Goal: Obtain resource: Obtain resource

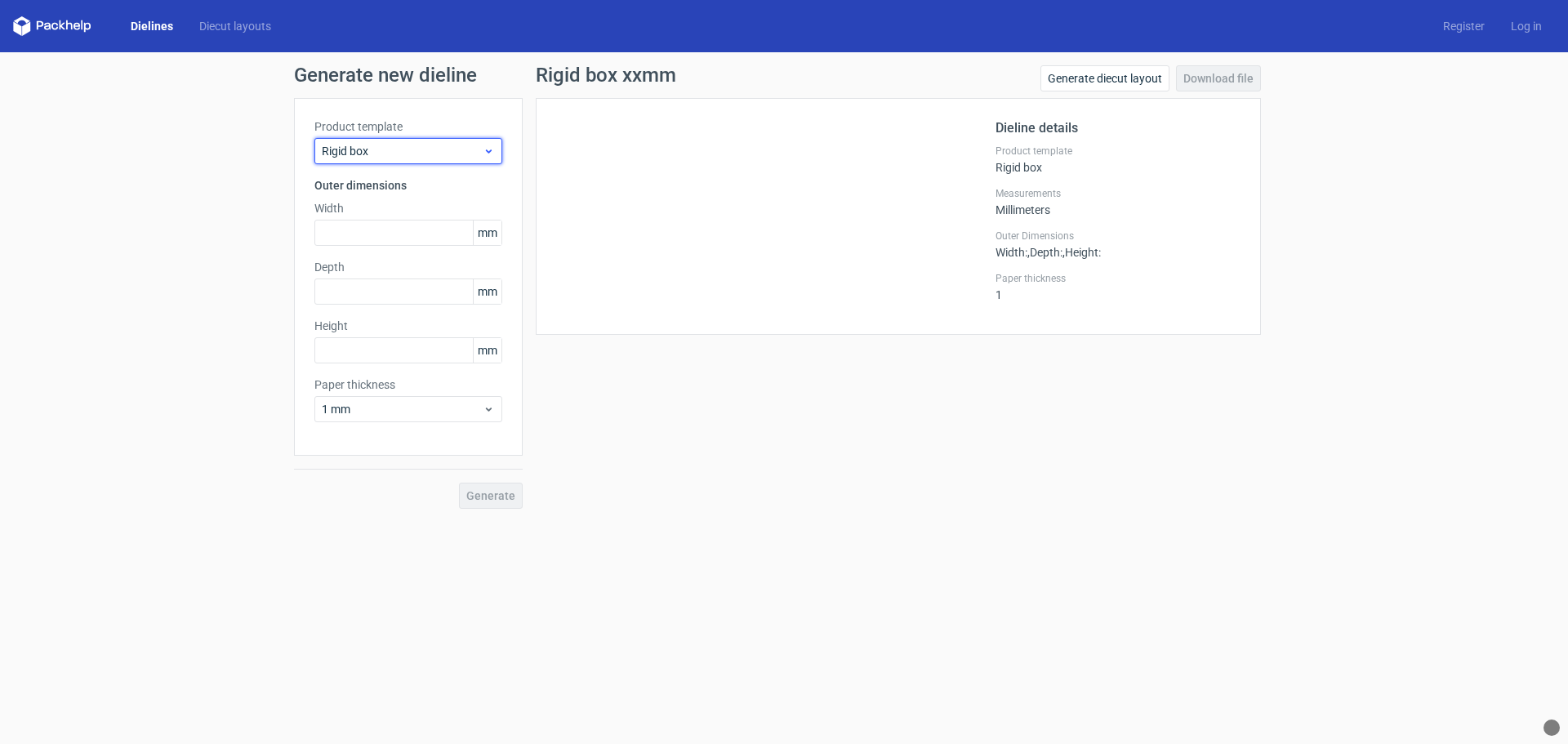
click at [492, 149] on icon at bounding box center [488, 151] width 12 height 13
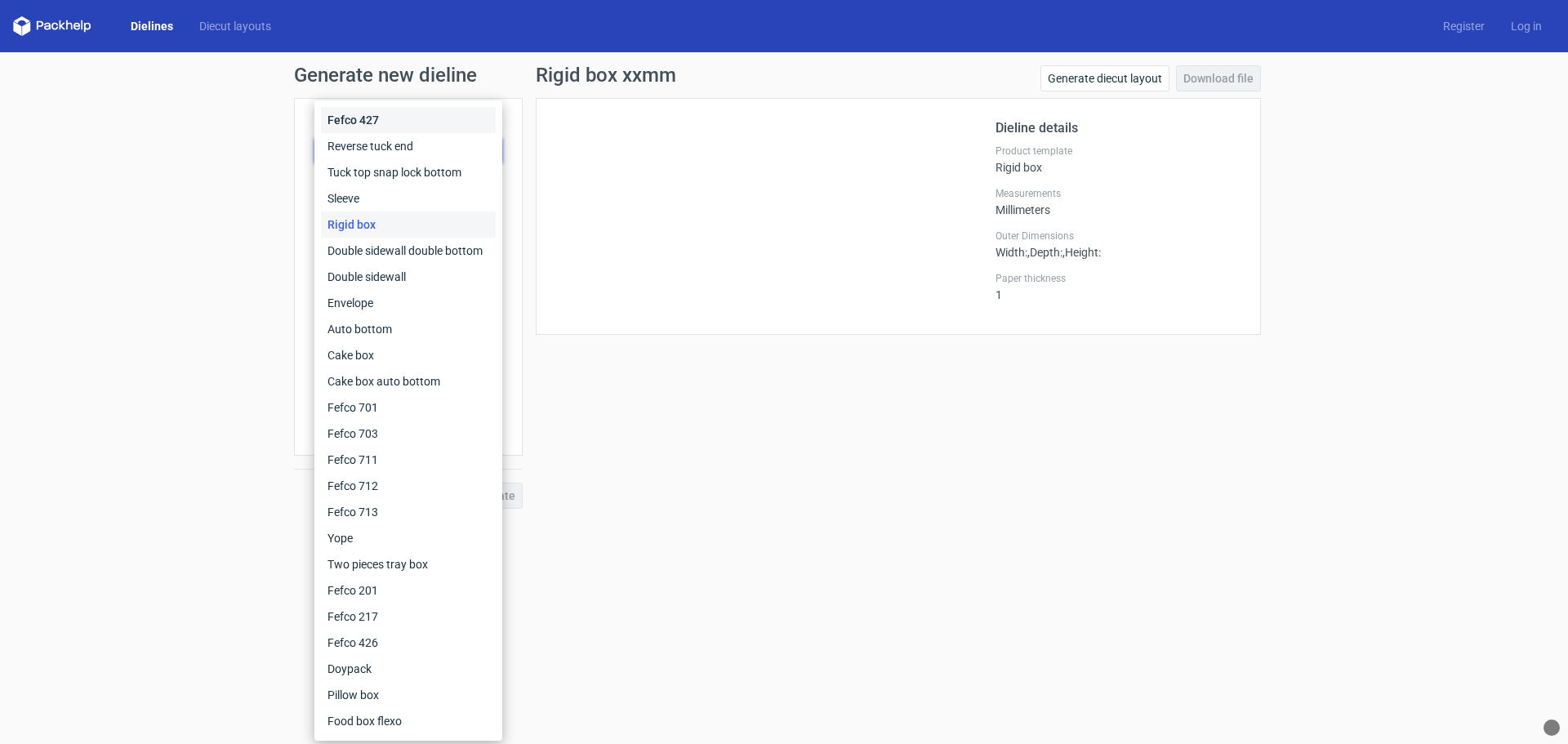
click at [366, 117] on div "Fefco 427" at bounding box center [408, 120] width 174 height 26
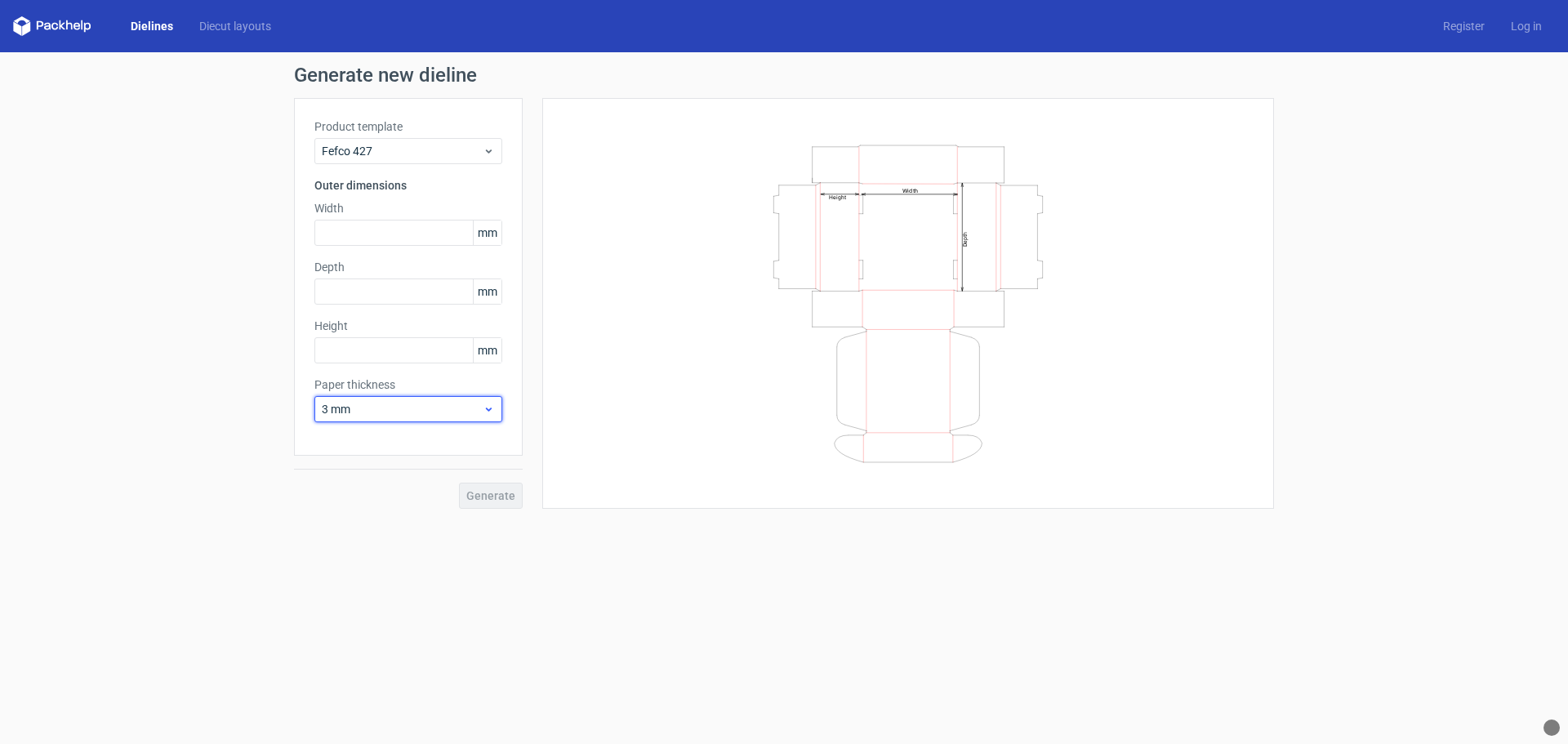
click at [485, 409] on icon at bounding box center [488, 409] width 12 height 13
click at [377, 521] on div "1.5 mm" at bounding box center [408, 523] width 174 height 26
click at [487, 412] on icon at bounding box center [488, 409] width 12 height 13
drag, startPoint x: 590, startPoint y: 404, endPoint x: 466, endPoint y: 340, distance: 139.5
click at [591, 404] on div "Width Depth Height" at bounding box center [908, 303] width 691 height 370
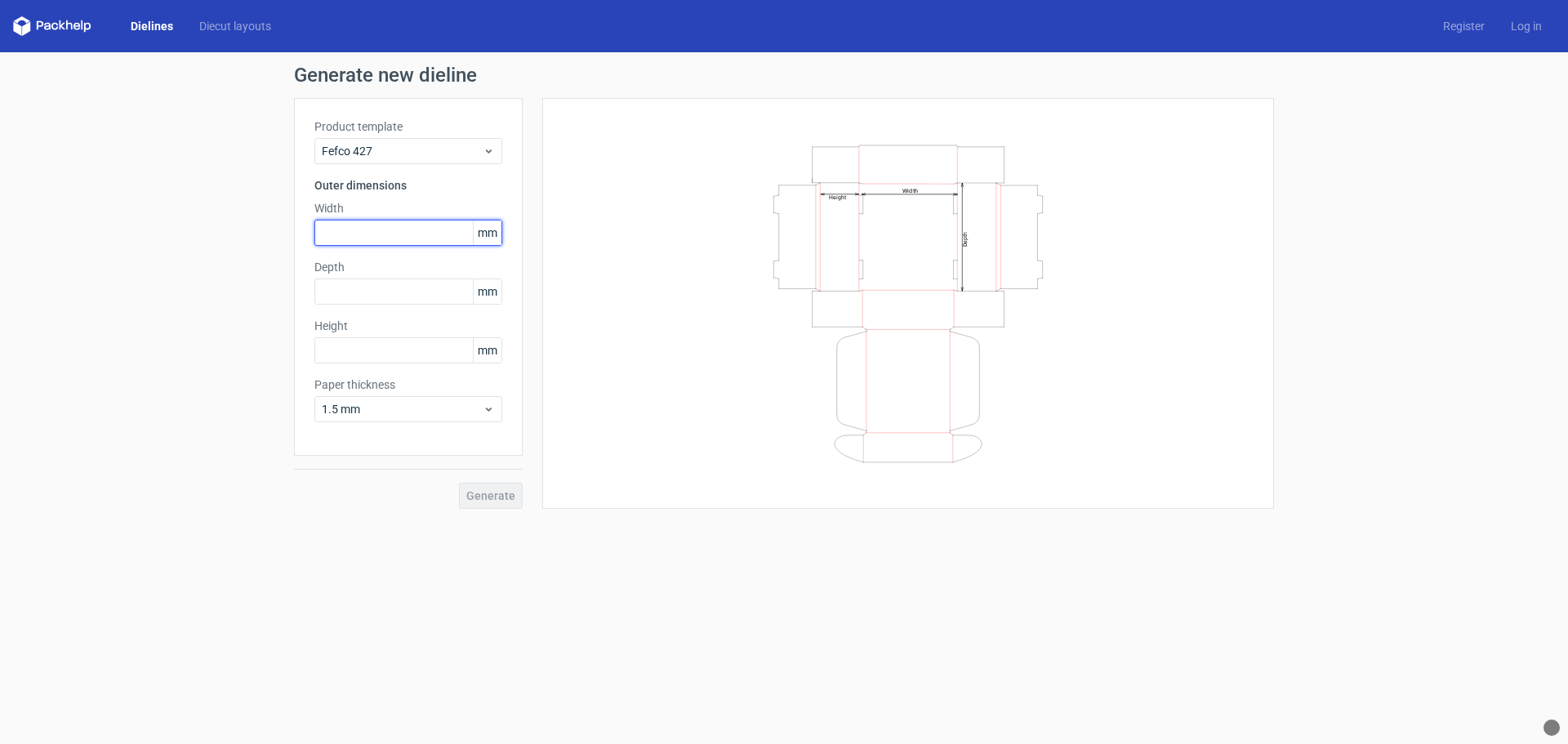
click at [391, 234] on input "text" at bounding box center [408, 233] width 188 height 26
type input "178"
click at [380, 292] on input "text" at bounding box center [408, 292] width 188 height 26
type input "178"
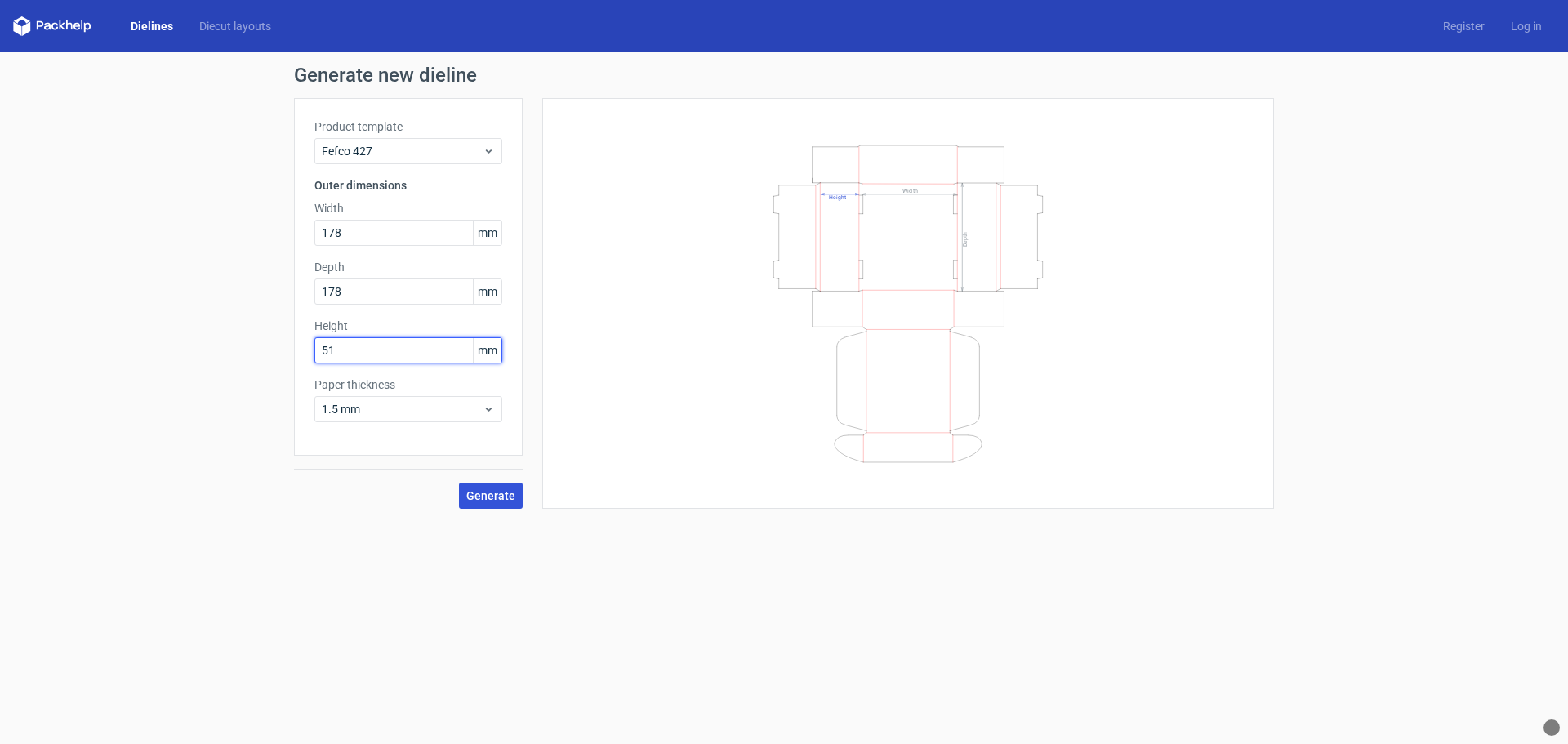
type input "51"
click at [506, 498] on span "Generate" at bounding box center [491, 495] width 49 height 12
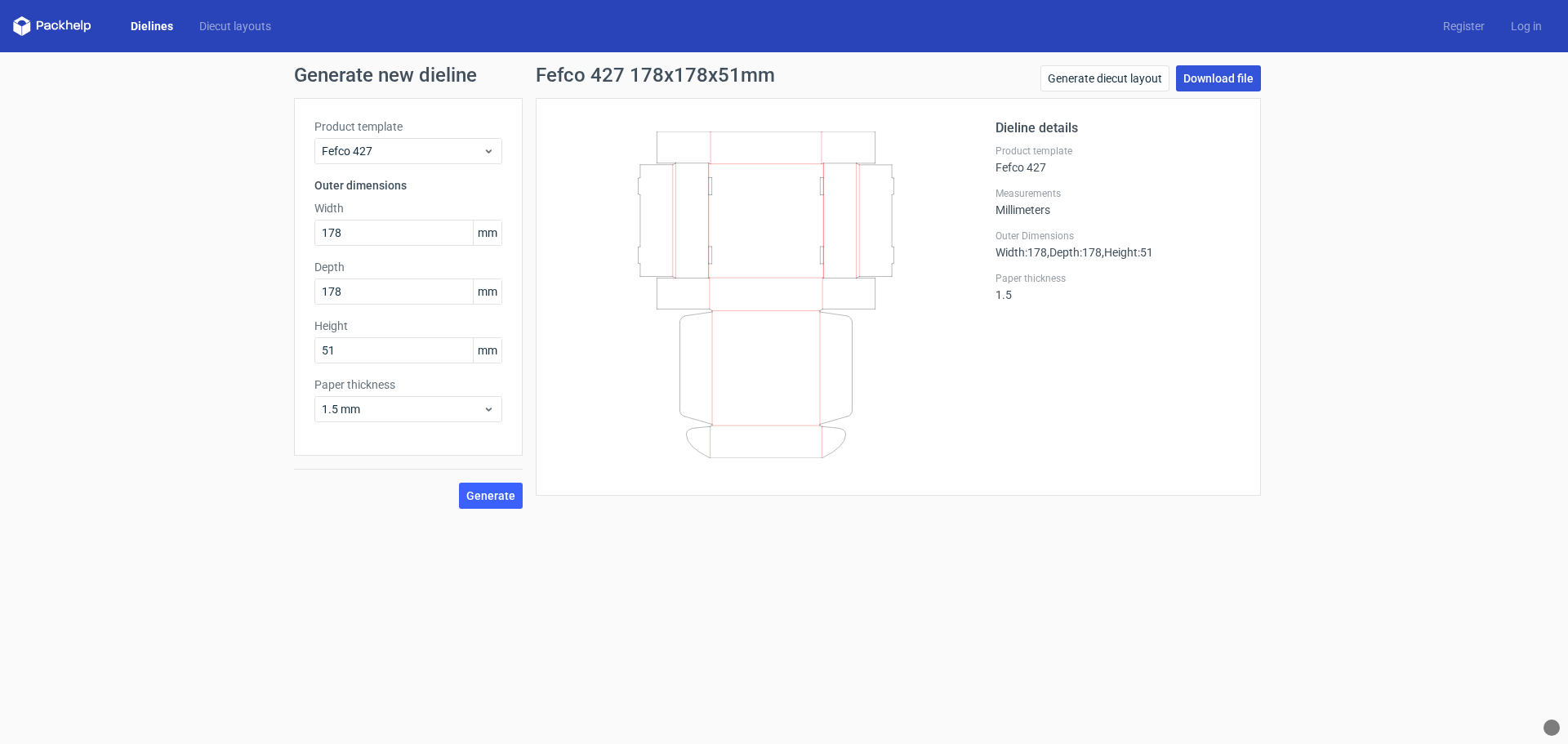
click at [1231, 79] on link "Download file" at bounding box center [1219, 78] width 85 height 26
